Goal: Use online tool/utility: Utilize a website feature to perform a specific function

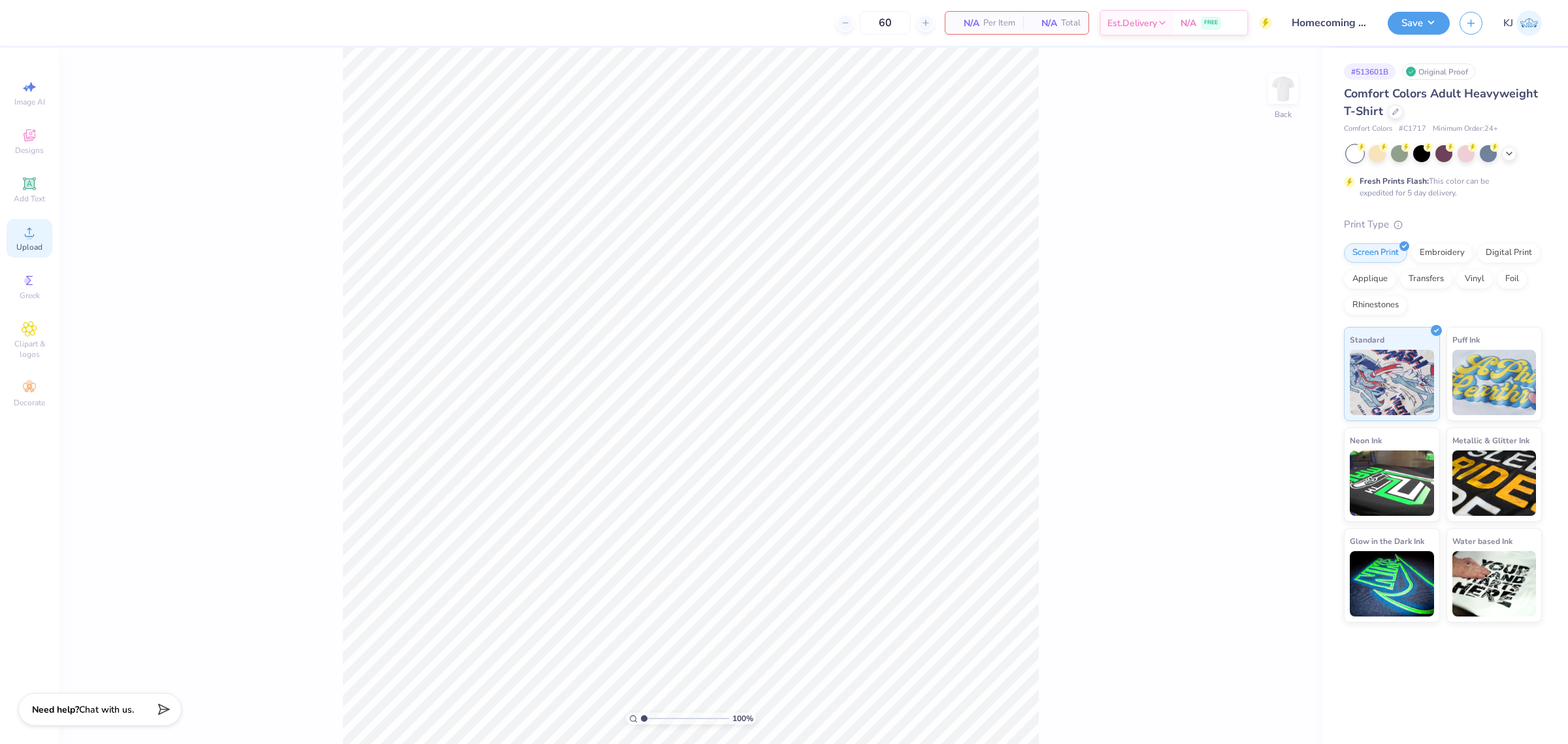
click at [34, 246] on span "Upload" at bounding box center [29, 247] width 26 height 10
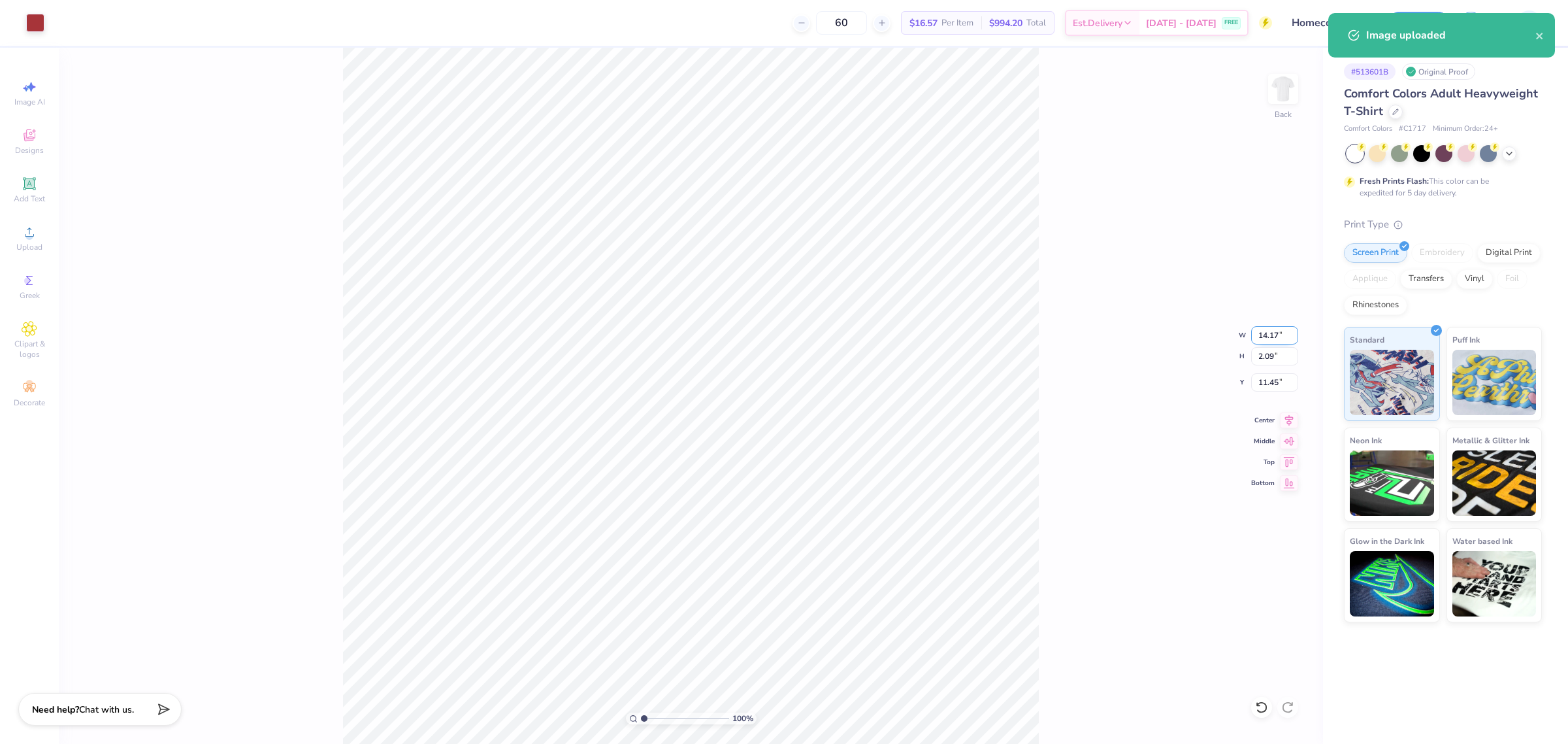
click at [1264, 331] on input "14.17" at bounding box center [1274, 335] width 47 height 18
click at [1264, 330] on input "14.17" at bounding box center [1274, 335] width 47 height 18
type input "11.00"
type input "1.62"
click at [1264, 378] on input "11.69" at bounding box center [1274, 382] width 47 height 18
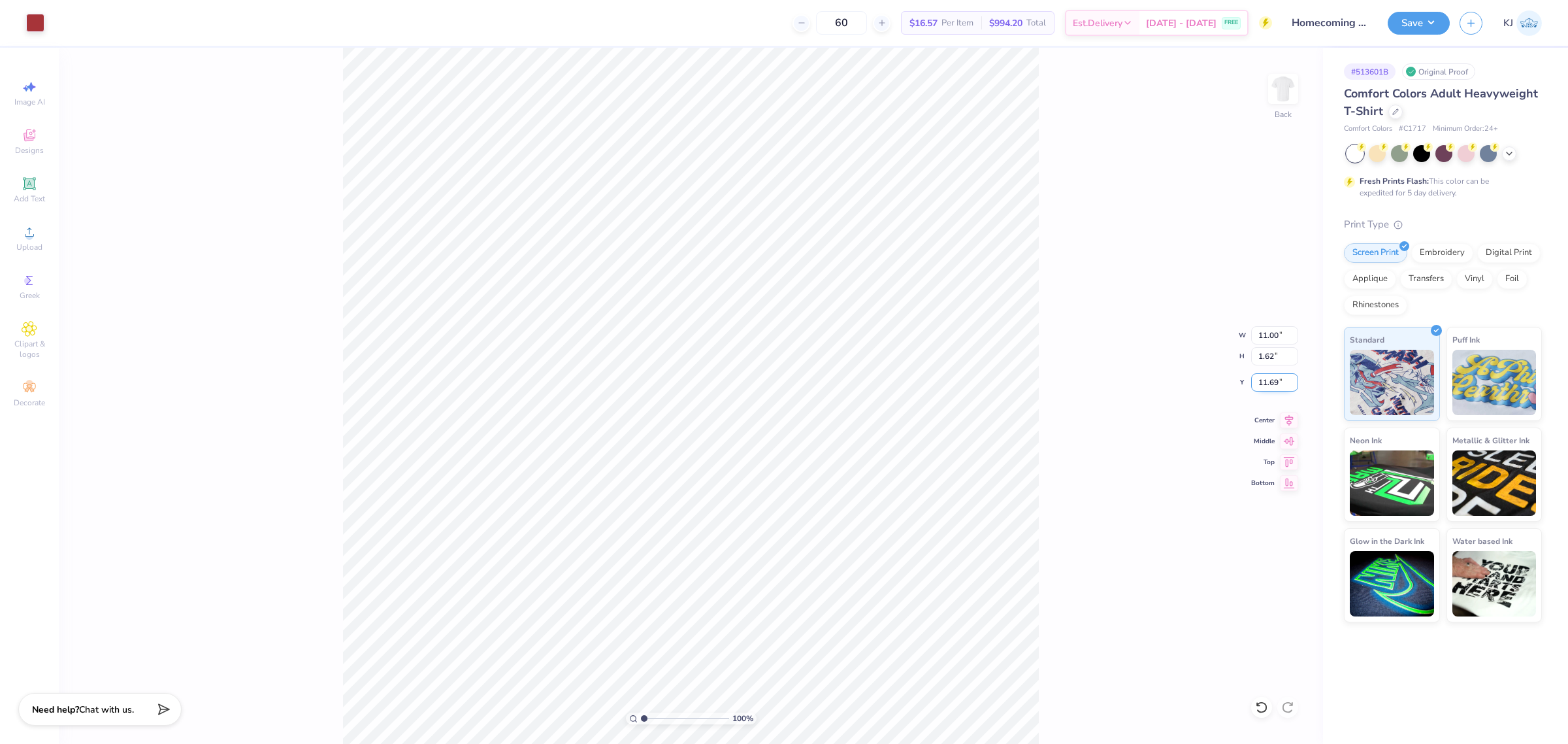
click at [1264, 378] on input "11.69" at bounding box center [1274, 382] width 47 height 18
type input "3.00"
click at [1044, 186] on div "100 % Back W 11.00 11.00 " H 1.62 1.62 " Y 3.00 3.00 " Center Middle Top Bottom" at bounding box center [691, 396] width 1264 height 696
click at [20, 233] on div "Upload" at bounding box center [29, 238] width 46 height 38
click at [1266, 333] on input "14.17" at bounding box center [1274, 335] width 47 height 18
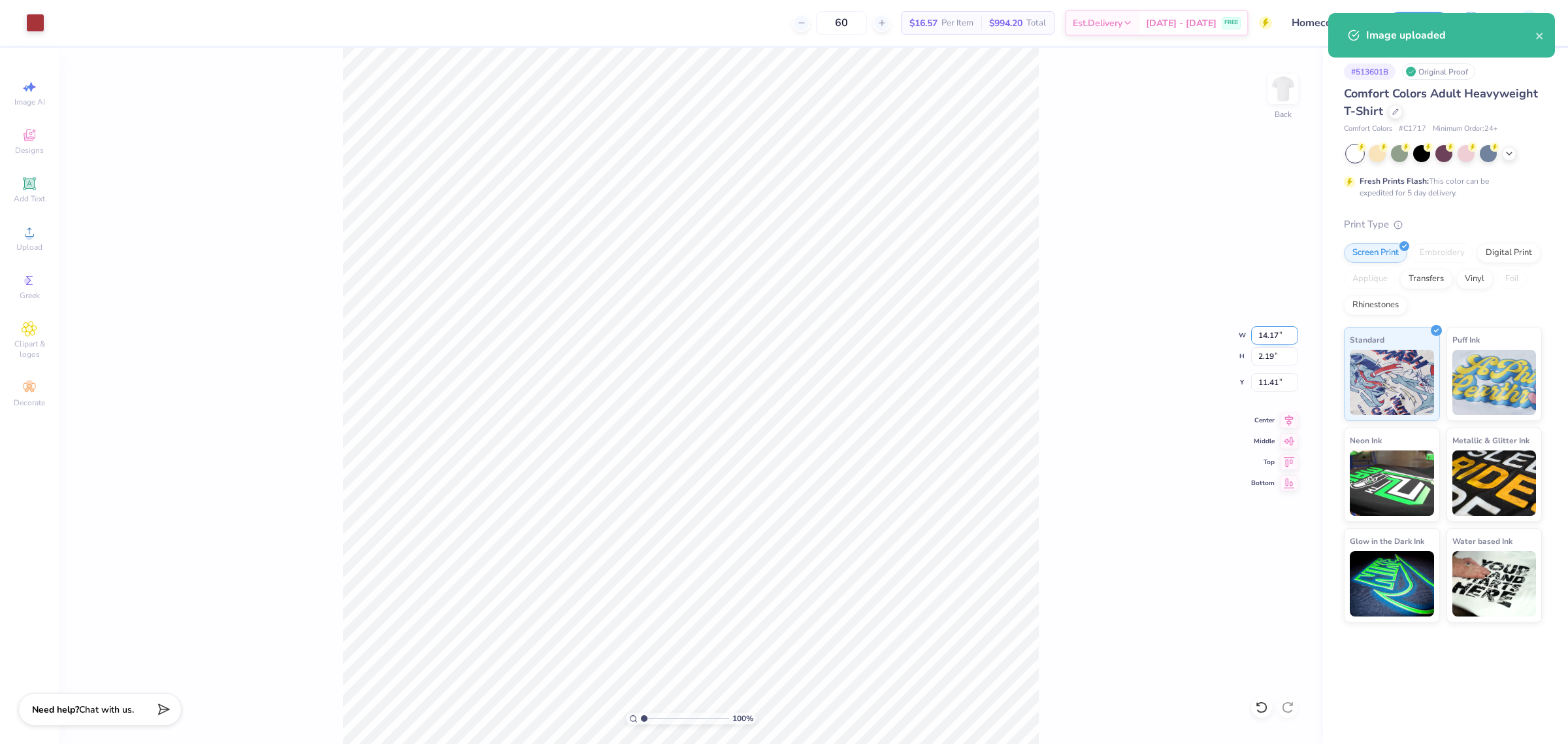
click at [1266, 333] on input "14.17" at bounding box center [1274, 335] width 47 height 18
type input "10.00"
type input "1.54"
click at [1268, 382] on input "11.73" at bounding box center [1274, 382] width 47 height 18
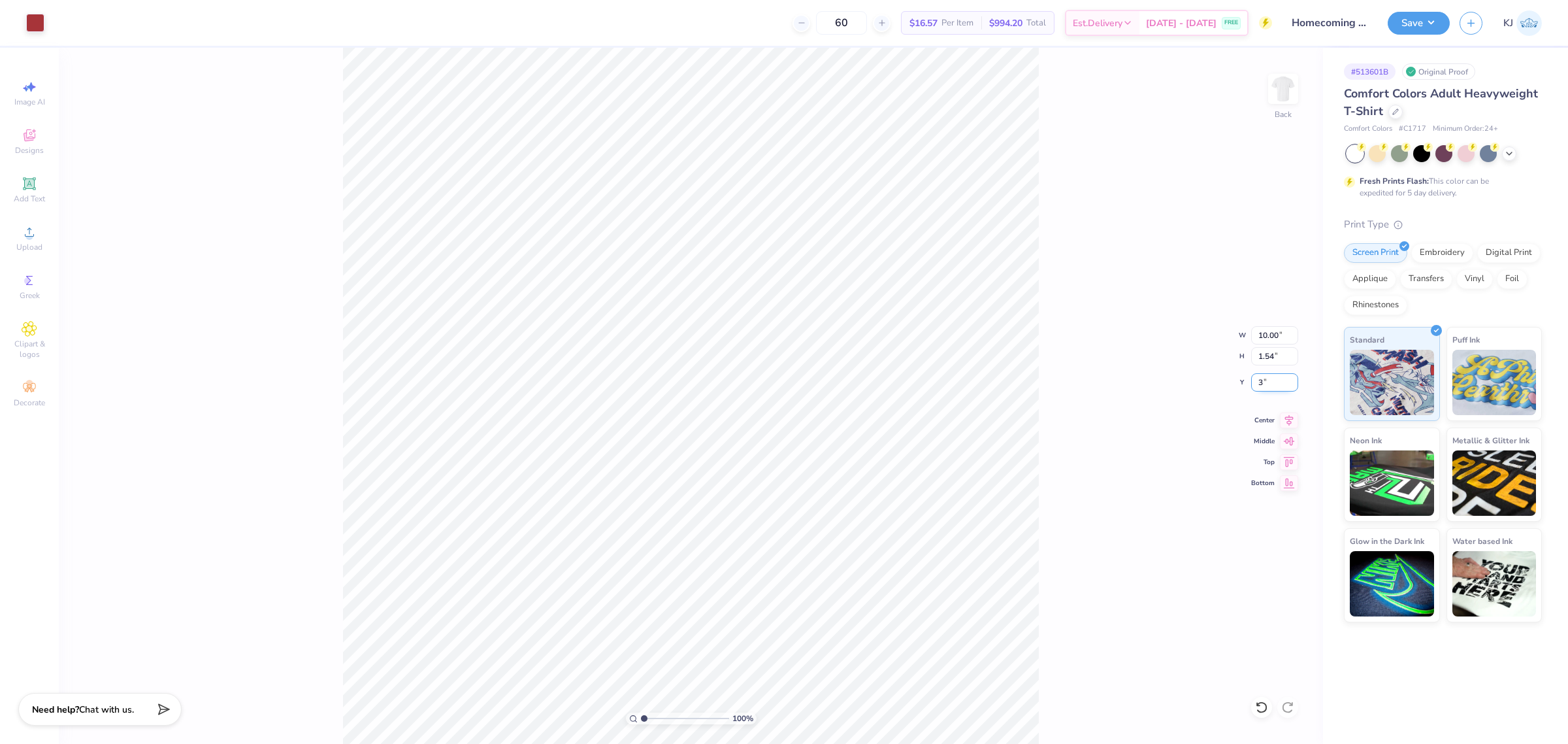
type input "3.00"
click at [1119, 261] on div "100 % Back W 10.00 10.00 " H 1.54 1.54 " Y 3.00 3.00 " Center Middle Top Bottom" at bounding box center [691, 396] width 1264 height 696
click at [1295, 95] on img at bounding box center [1282, 89] width 52 height 52
click at [24, 250] on span "Upload" at bounding box center [29, 247] width 26 height 10
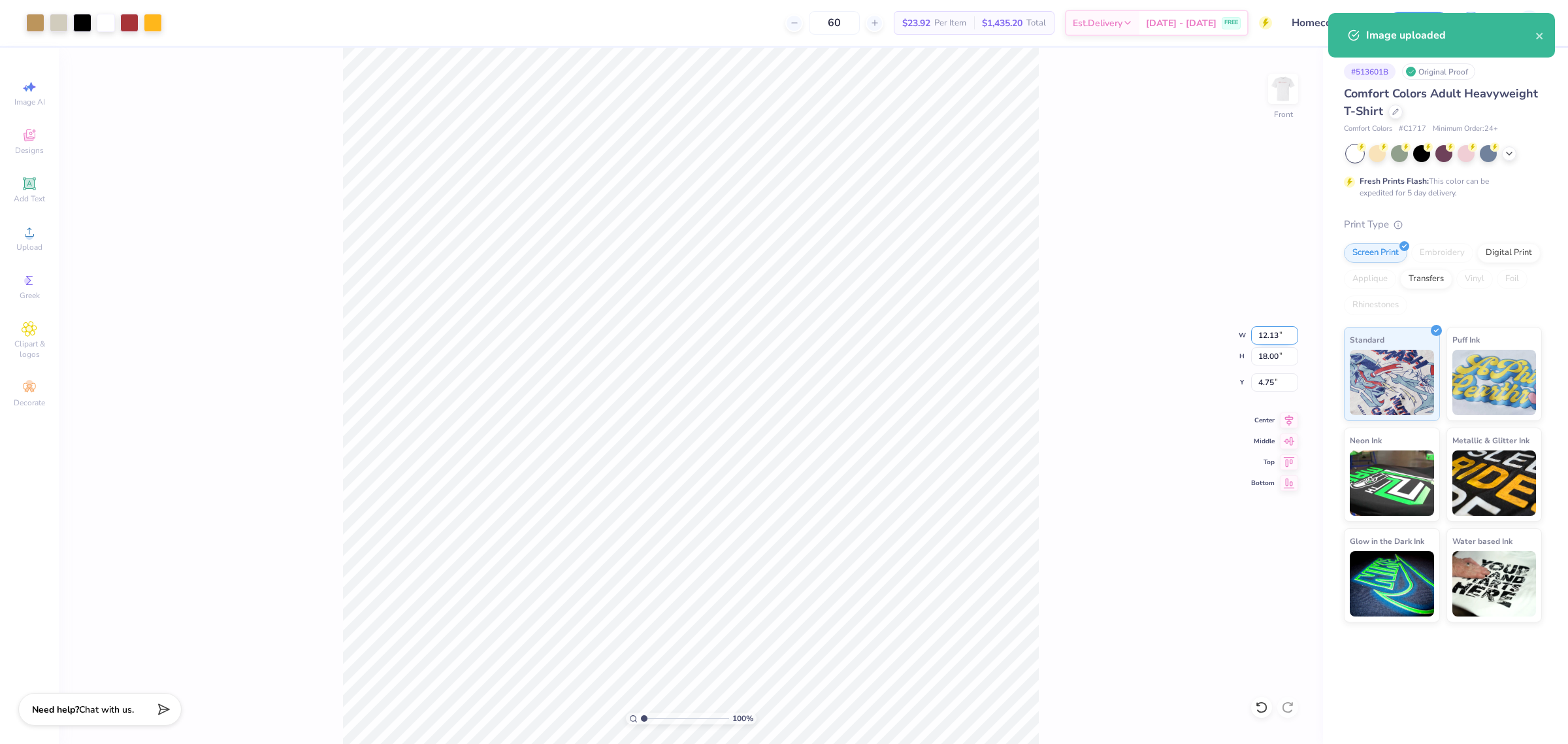
click at [1263, 336] on input "12.13" at bounding box center [1274, 335] width 47 height 18
type input "11.00"
type input "16.32"
click at [1269, 384] on input "5.59" at bounding box center [1274, 382] width 47 height 18
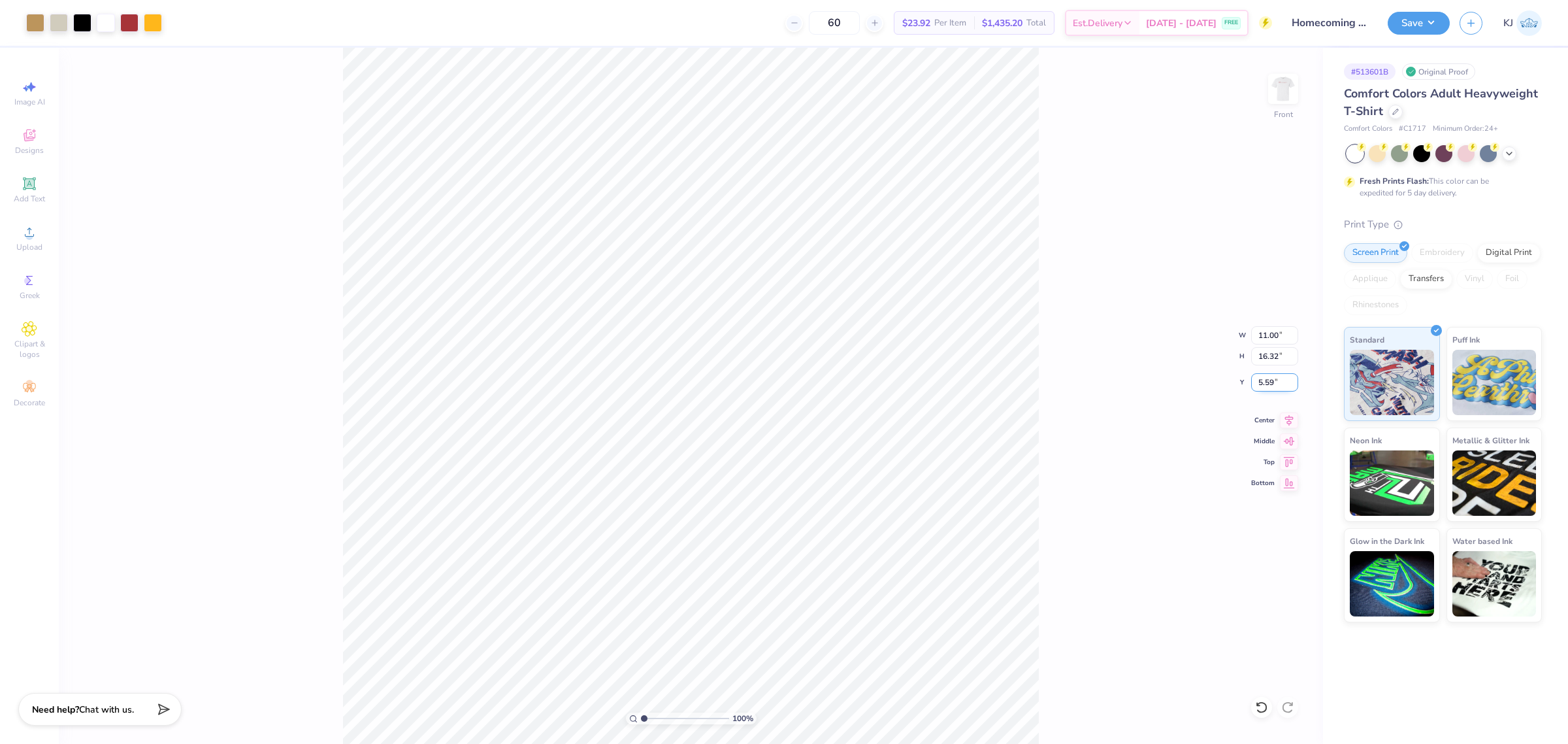
click at [1269, 384] on input "5.59" at bounding box center [1274, 382] width 47 height 18
type input "3.00"
click at [1258, 340] on input "11.00" at bounding box center [1274, 335] width 47 height 18
click at [1262, 353] on input "16.32" at bounding box center [1274, 356] width 47 height 18
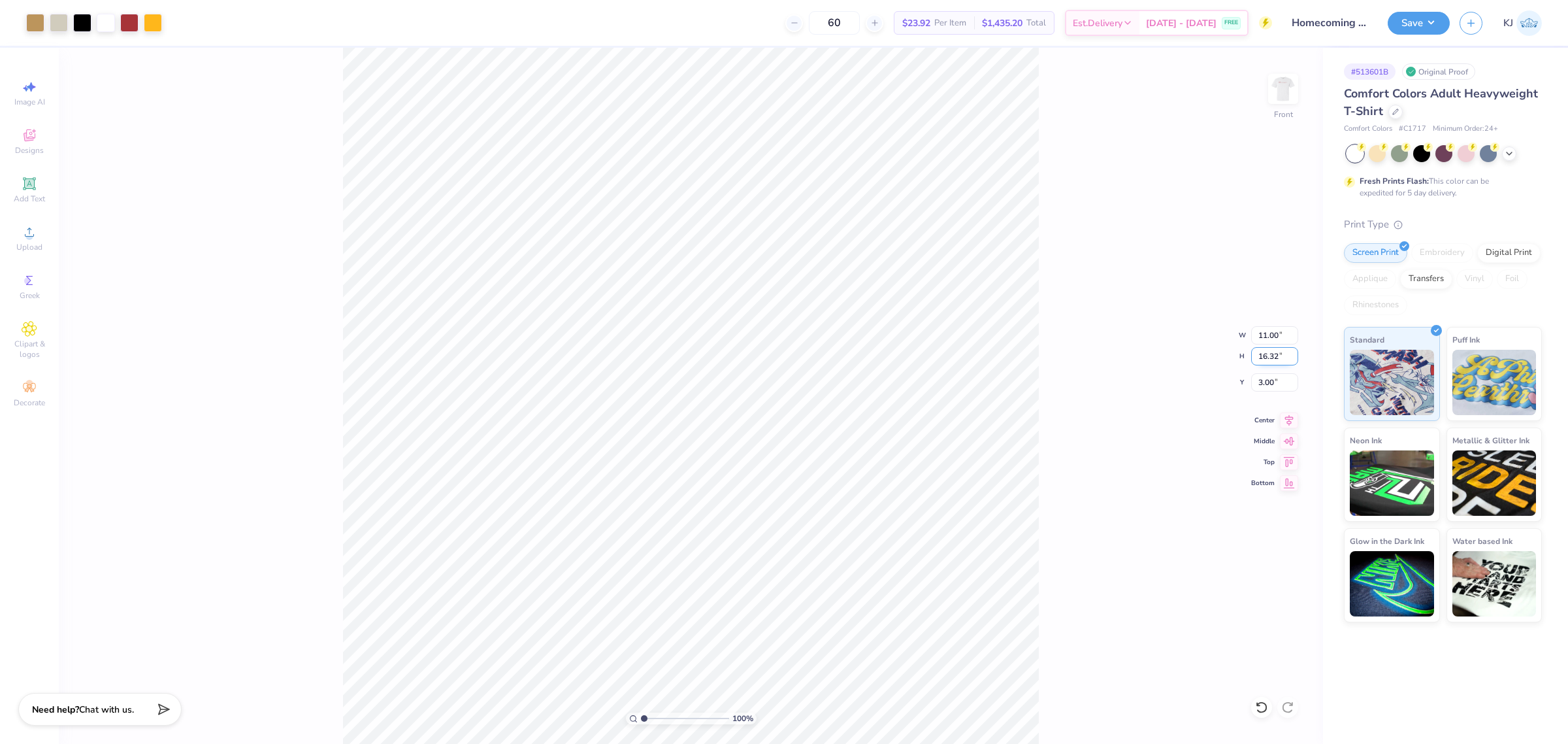
click at [1262, 353] on input "16.32" at bounding box center [1274, 356] width 47 height 18
type input "15"
type input "10.11"
type input "15.00"
click at [1268, 382] on input "3.66" at bounding box center [1274, 382] width 47 height 18
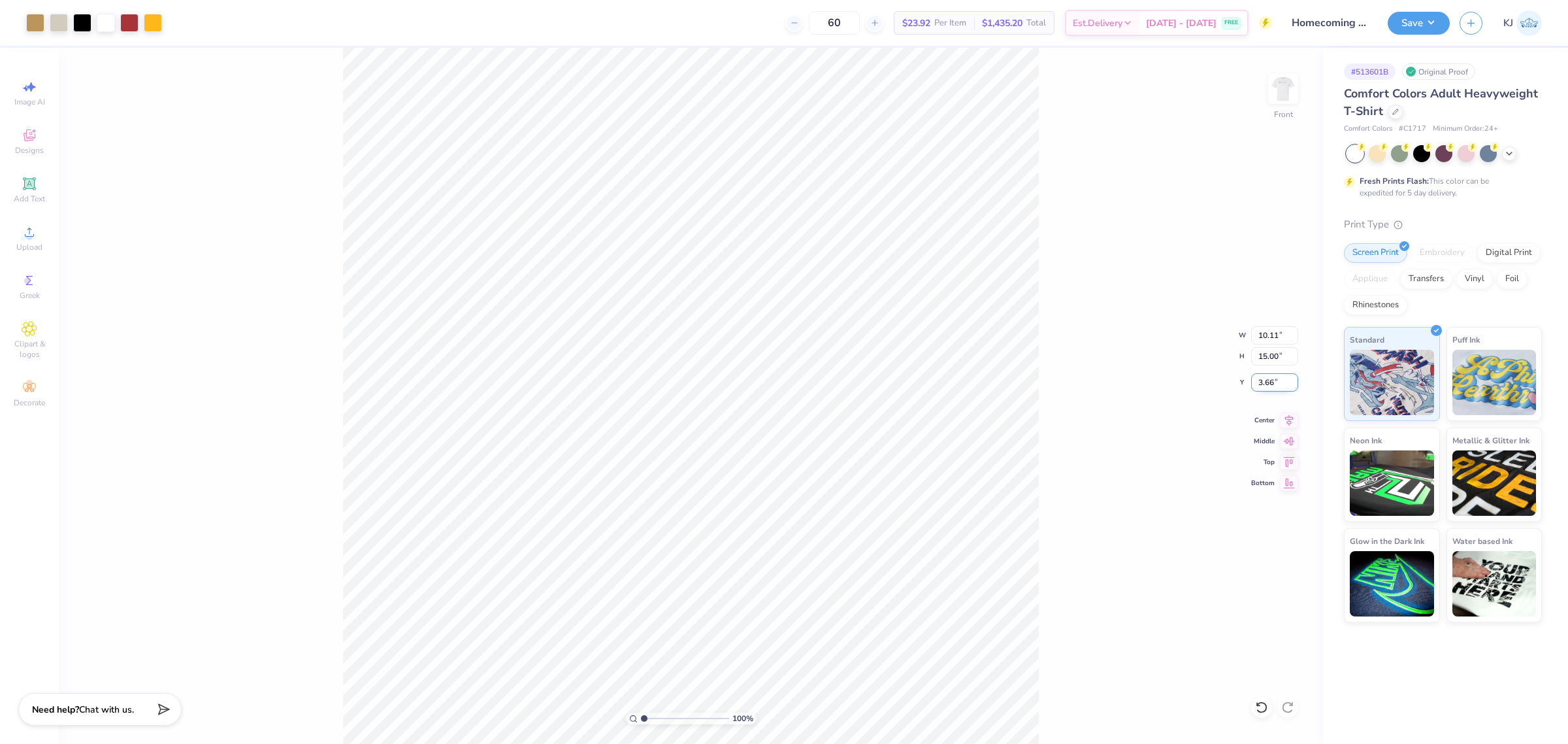
click at [1268, 382] on input "3.66" at bounding box center [1274, 382] width 47 height 18
type input "3.00"
click at [1131, 339] on div "100 % Front W 10.11 10.11 " H 15.00 15.00 " Y 3.00 3.00 " Center Middle Top Bot…" at bounding box center [691, 396] width 1264 height 696
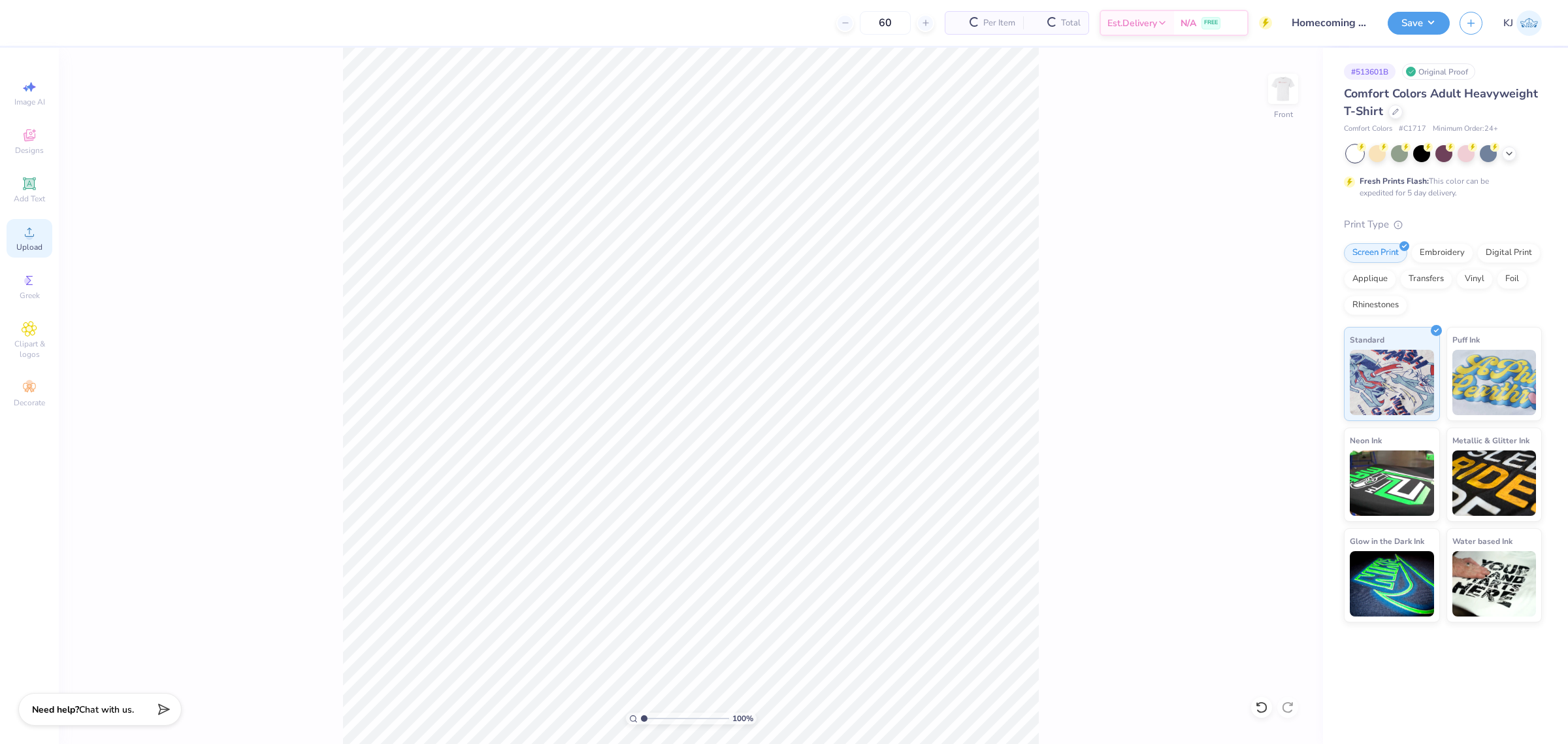
click at [27, 249] on span "Upload" at bounding box center [29, 247] width 26 height 10
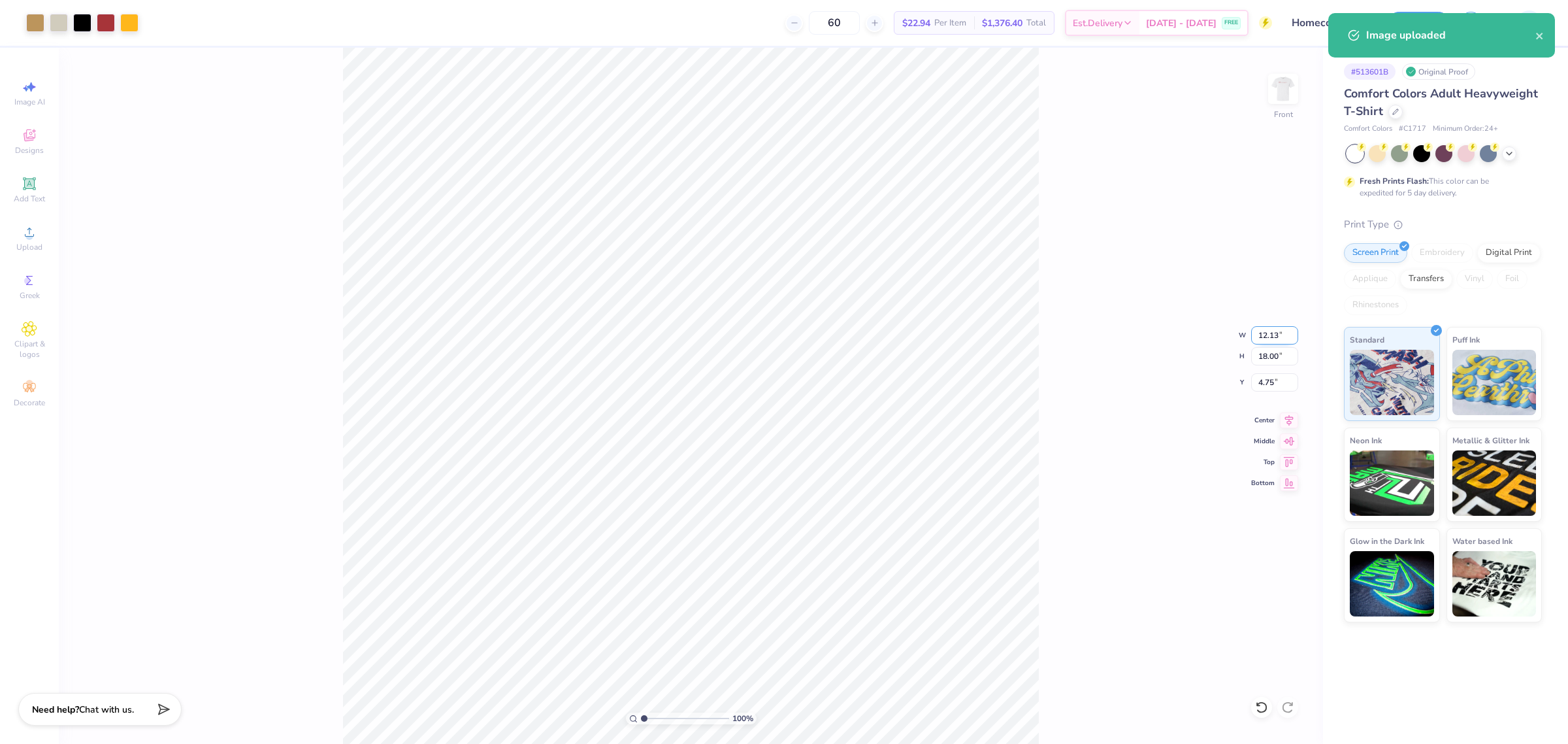
click at [1269, 334] on input "12.13" at bounding box center [1274, 335] width 47 height 18
type input "9.00"
type input "13.35"
click at [1268, 388] on input "7.08" at bounding box center [1274, 382] width 47 height 18
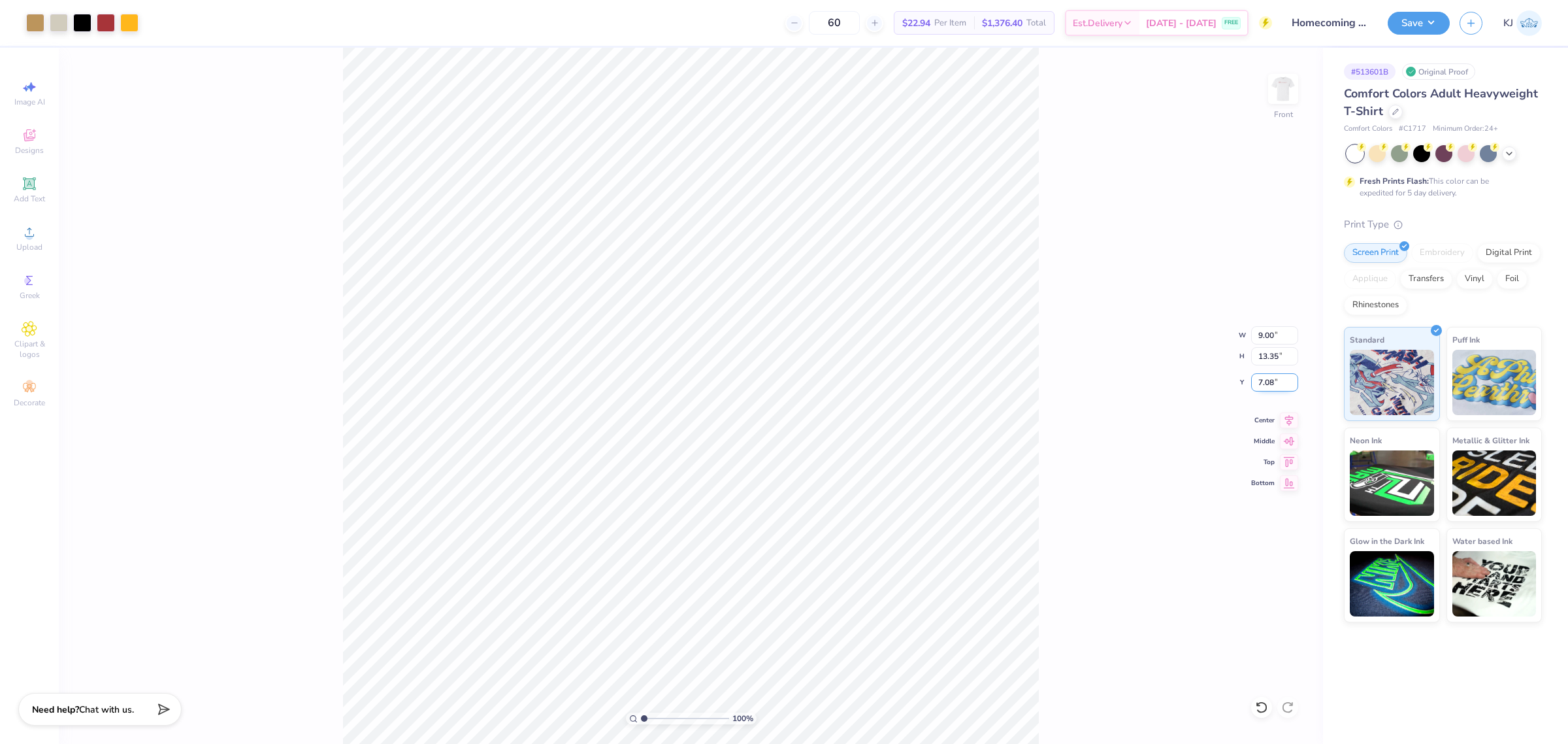
click at [1268, 388] on input "7.08" at bounding box center [1274, 382] width 47 height 18
type input "3.00"
click at [1053, 488] on div "100 % Front W 9.00 9.00 " H 13.35 13.35 " Y 3.00 3.00 " Center Middle Top Bottom" at bounding box center [691, 396] width 1264 height 696
click at [1072, 551] on div "100 % Front" at bounding box center [691, 396] width 1264 height 696
click at [1059, 468] on div "100 % Front W 9.00 9.00 " H 13.35 13.35 " Y 3.00 3.00 " Center Middle Top Bottom" at bounding box center [691, 396] width 1264 height 696
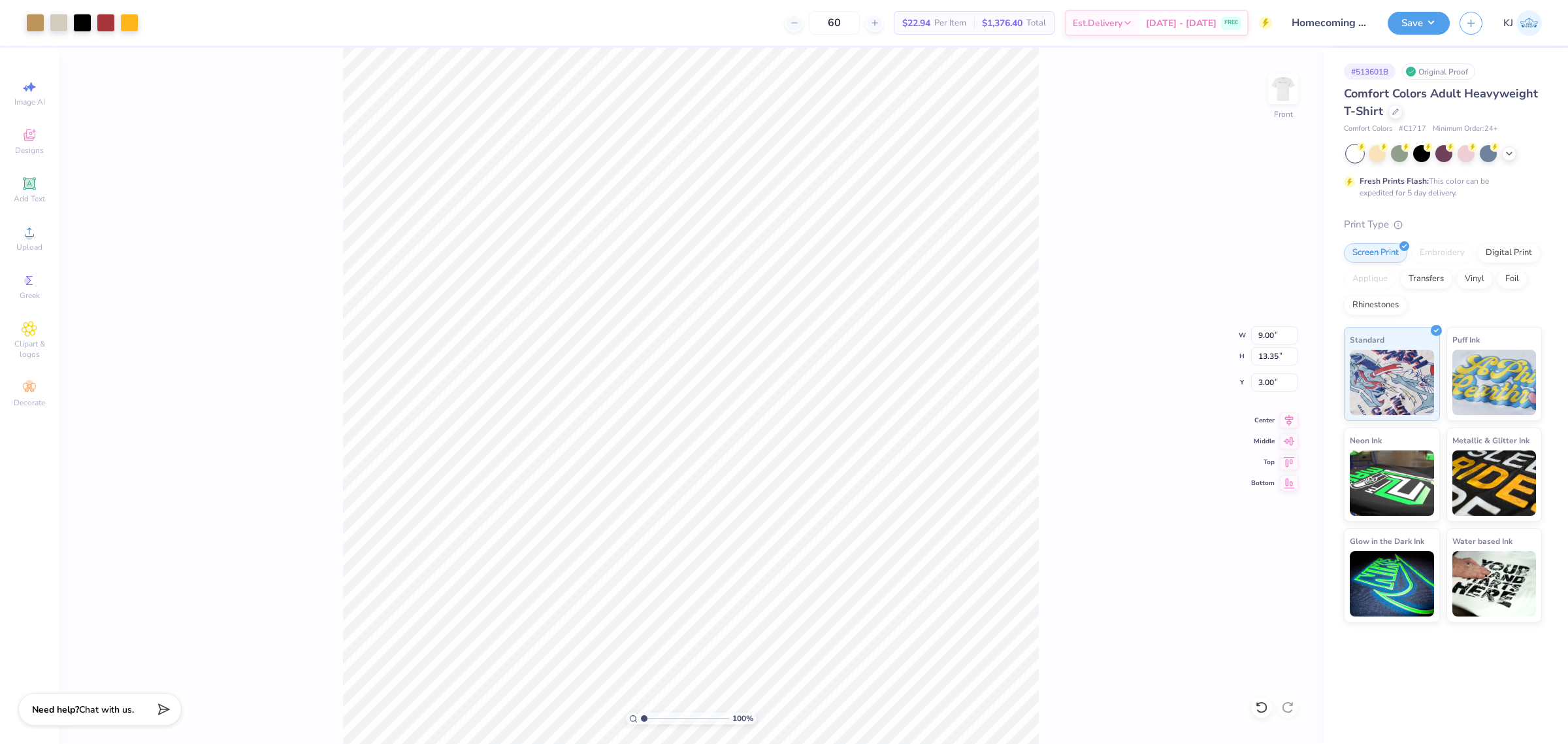
drag, startPoint x: 336, startPoint y: 345, endPoint x: 319, endPoint y: 280, distance: 67.2
click at [336, 332] on div "100 % Front W 9.00 9.00 " H 13.35 13.35 " Y 3.00 3.00 " Center Middle Top Bottom" at bounding box center [691, 396] width 1264 height 696
click at [1285, 72] on img at bounding box center [1282, 89] width 52 height 52
click at [1282, 98] on img at bounding box center [1283, 89] width 26 height 26
click at [1443, 23] on button "Save" at bounding box center [1419, 21] width 62 height 23
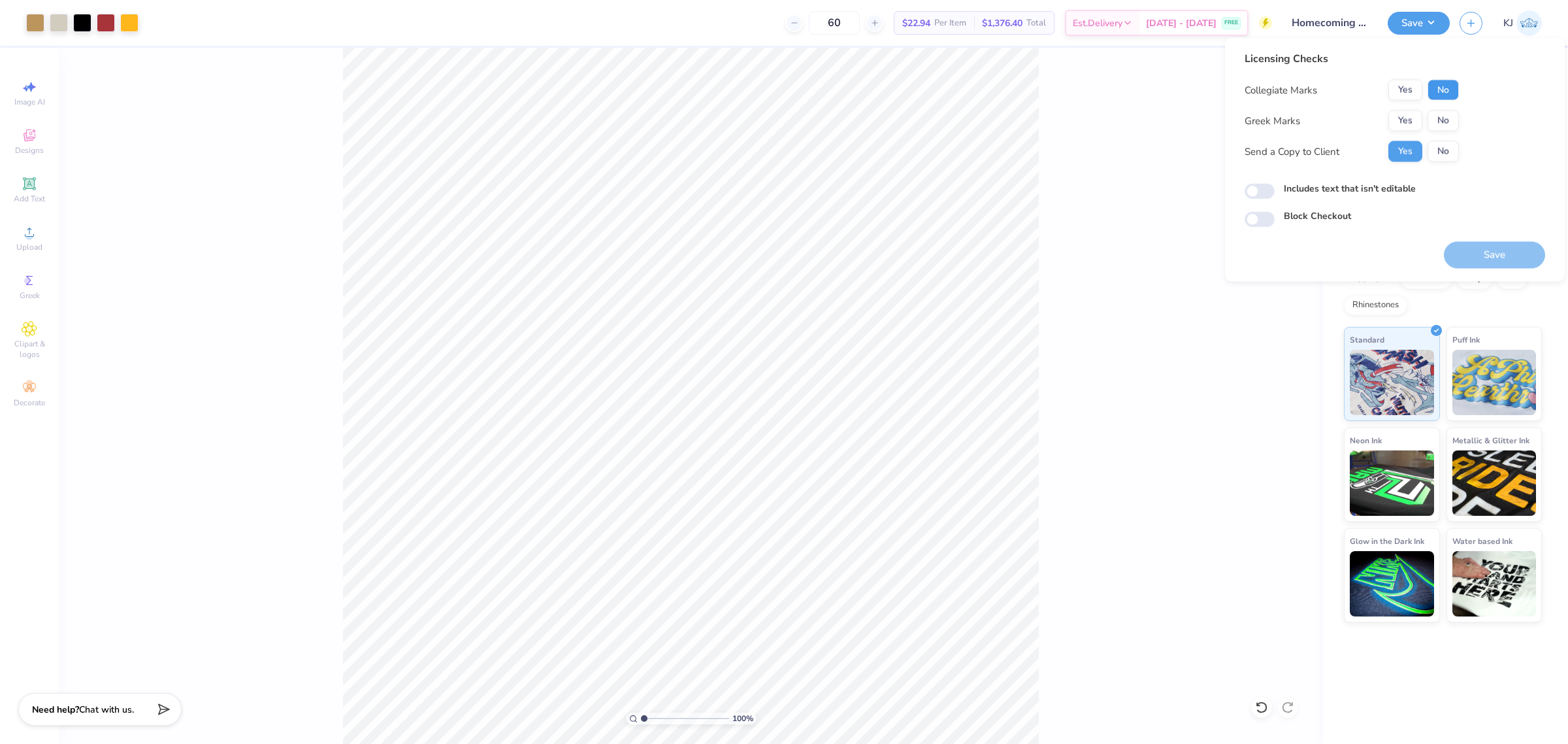
click at [1452, 95] on button "No" at bounding box center [1443, 90] width 31 height 21
drag, startPoint x: 1454, startPoint y: 114, endPoint x: 1495, endPoint y: 217, distance: 110.9
click at [1454, 115] on button "No" at bounding box center [1443, 121] width 31 height 21
click at [1495, 253] on button "Save" at bounding box center [1494, 256] width 101 height 27
